Goal: Check status: Check status

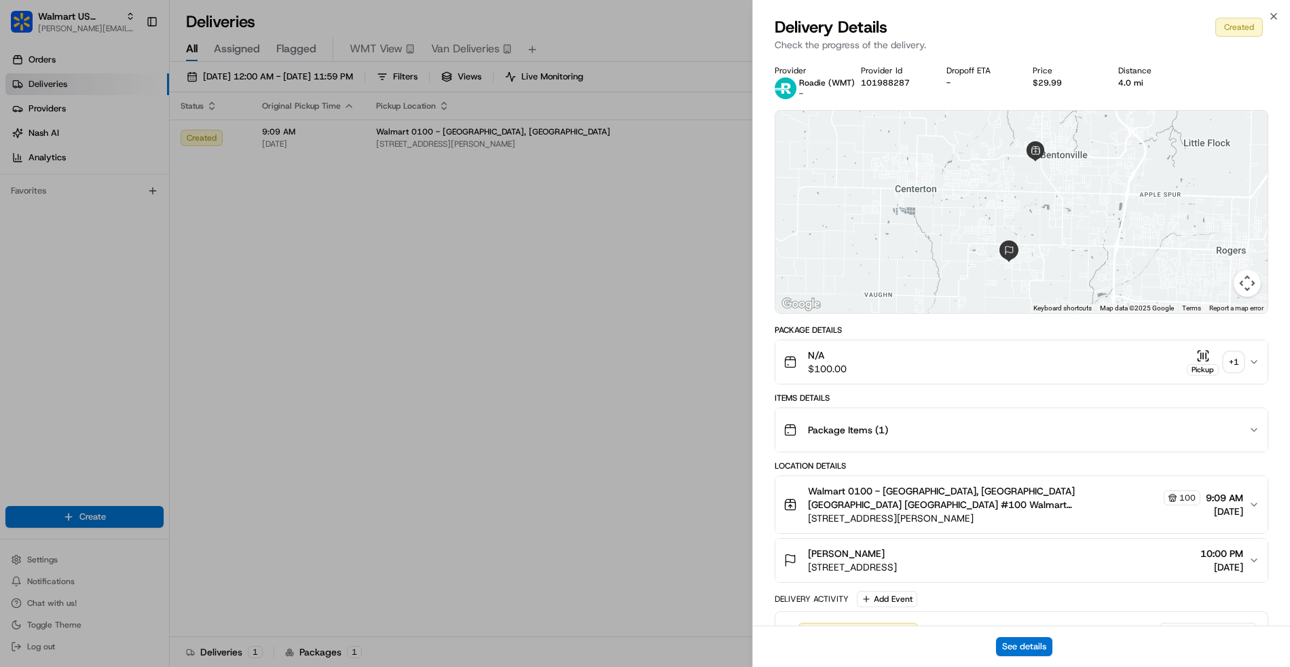
scroll to position [29, 0]
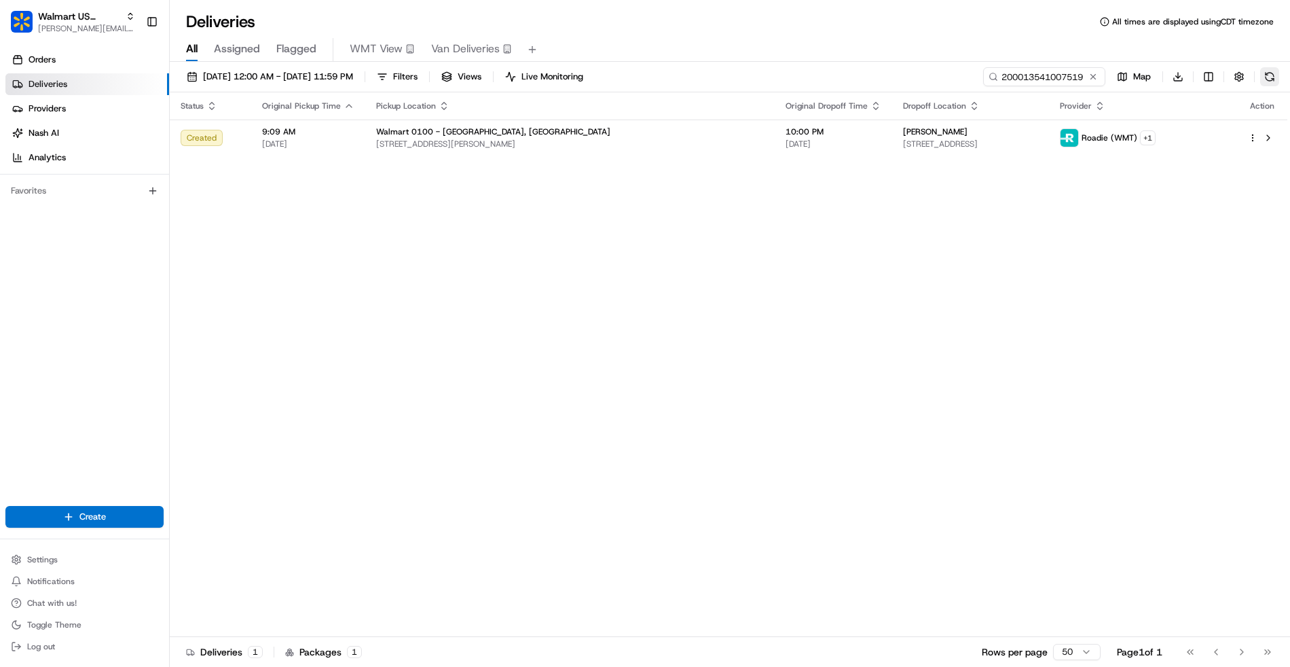
click at [1270, 78] on button at bounding box center [1269, 76] width 19 height 19
click at [953, 149] on td "Seth Wooldridge 2104 SW Nottingham Ave, Bentonville, AR, 72713, US" at bounding box center [971, 138] width 158 height 37
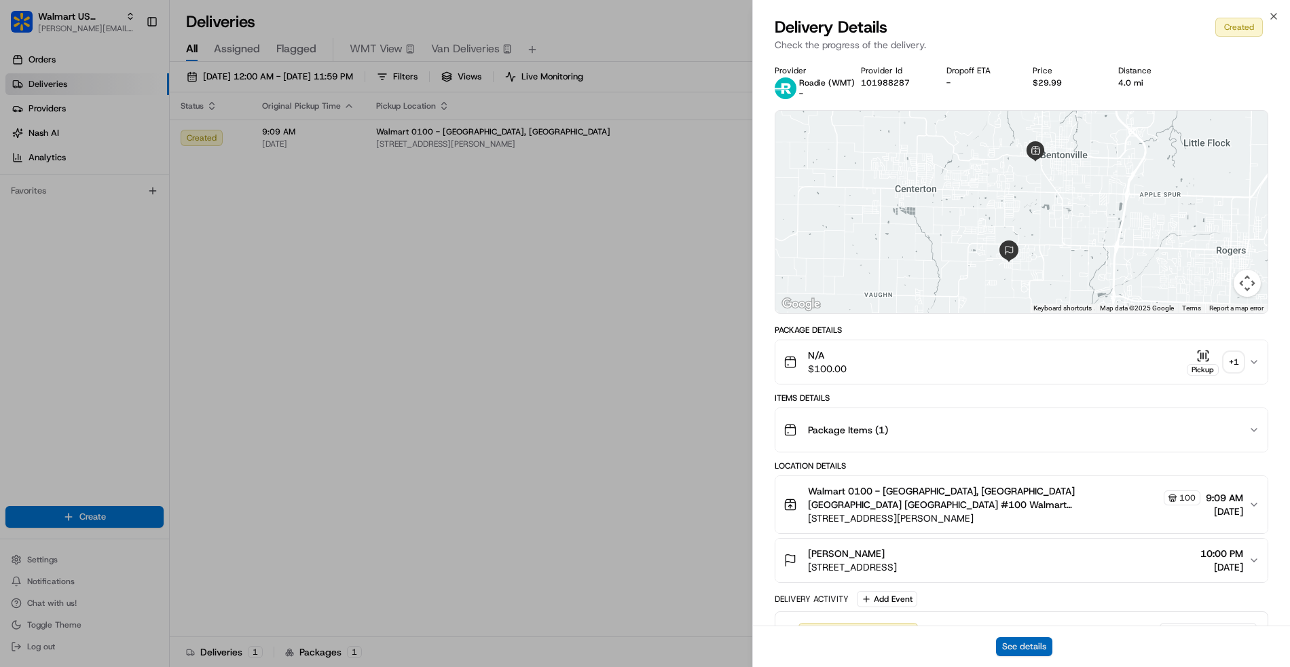
click at [1025, 643] on button "See details" at bounding box center [1024, 646] width 56 height 19
